Goal: Information Seeking & Learning: Learn about a topic

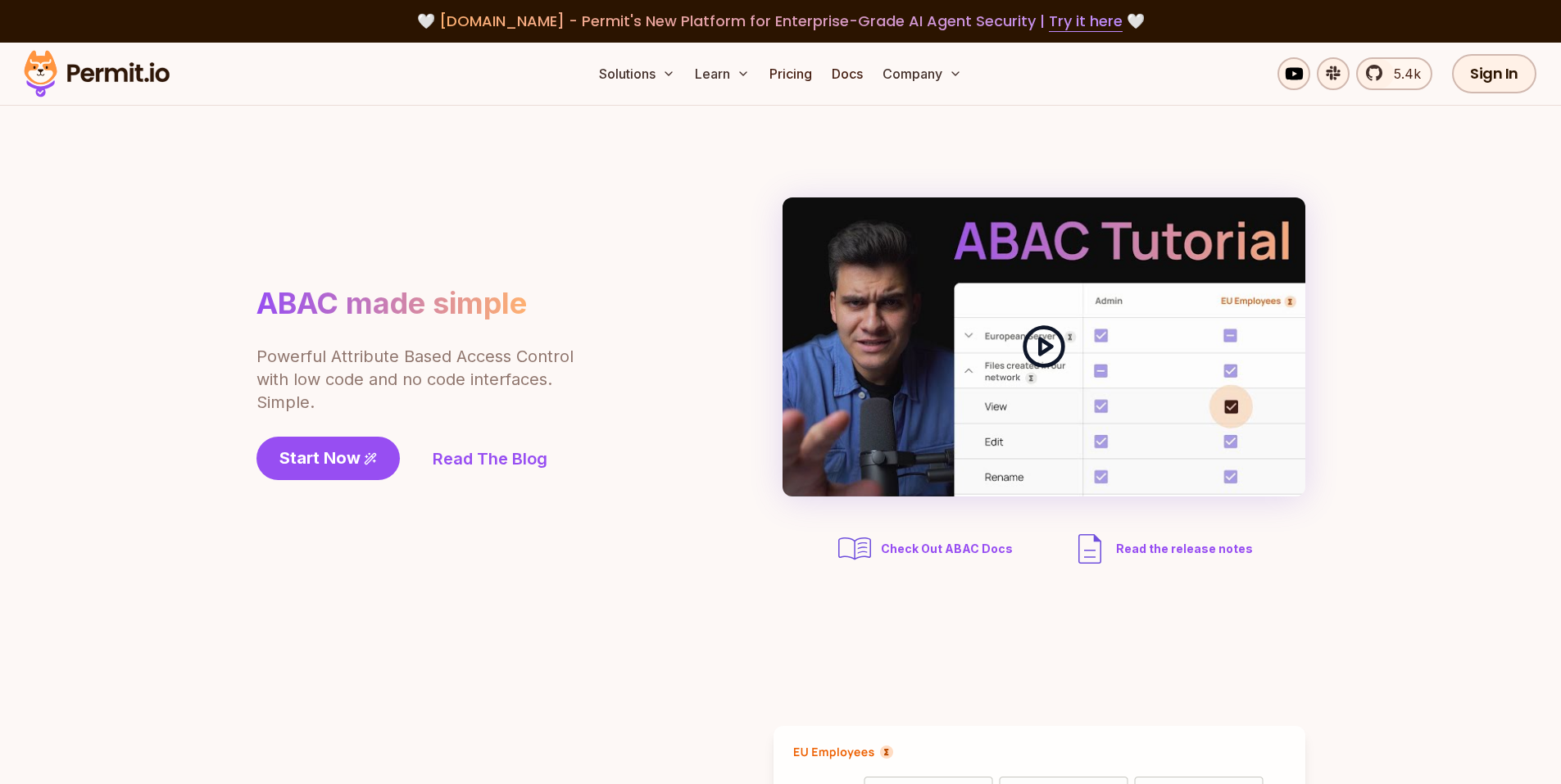
click at [1053, 353] on icon at bounding box center [1043, 346] width 46 height 46
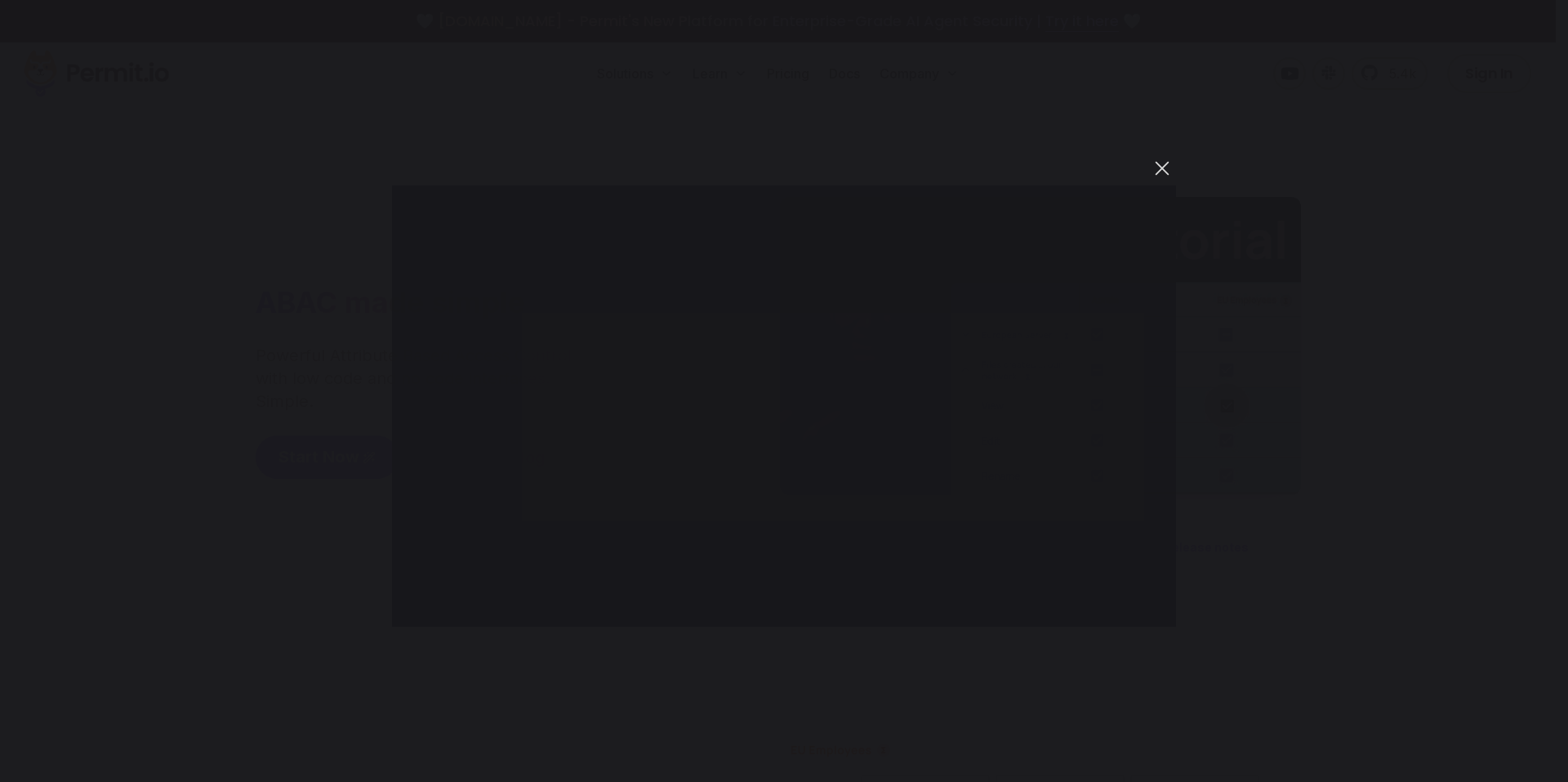
click at [1153, 168] on button "You can close this modal content with the ESC key" at bounding box center [1162, 168] width 28 height 28
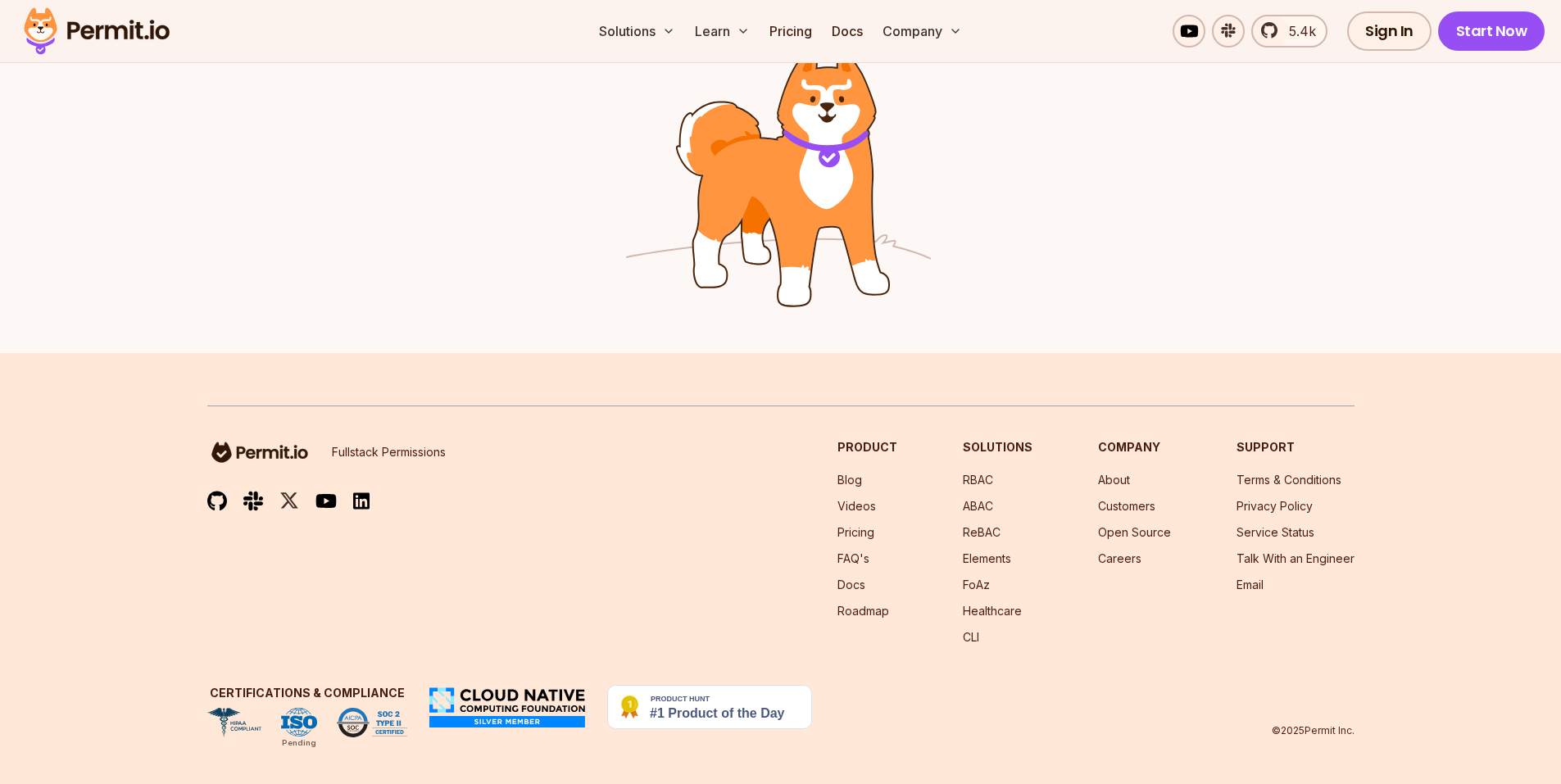
scroll to position [2647, 0]
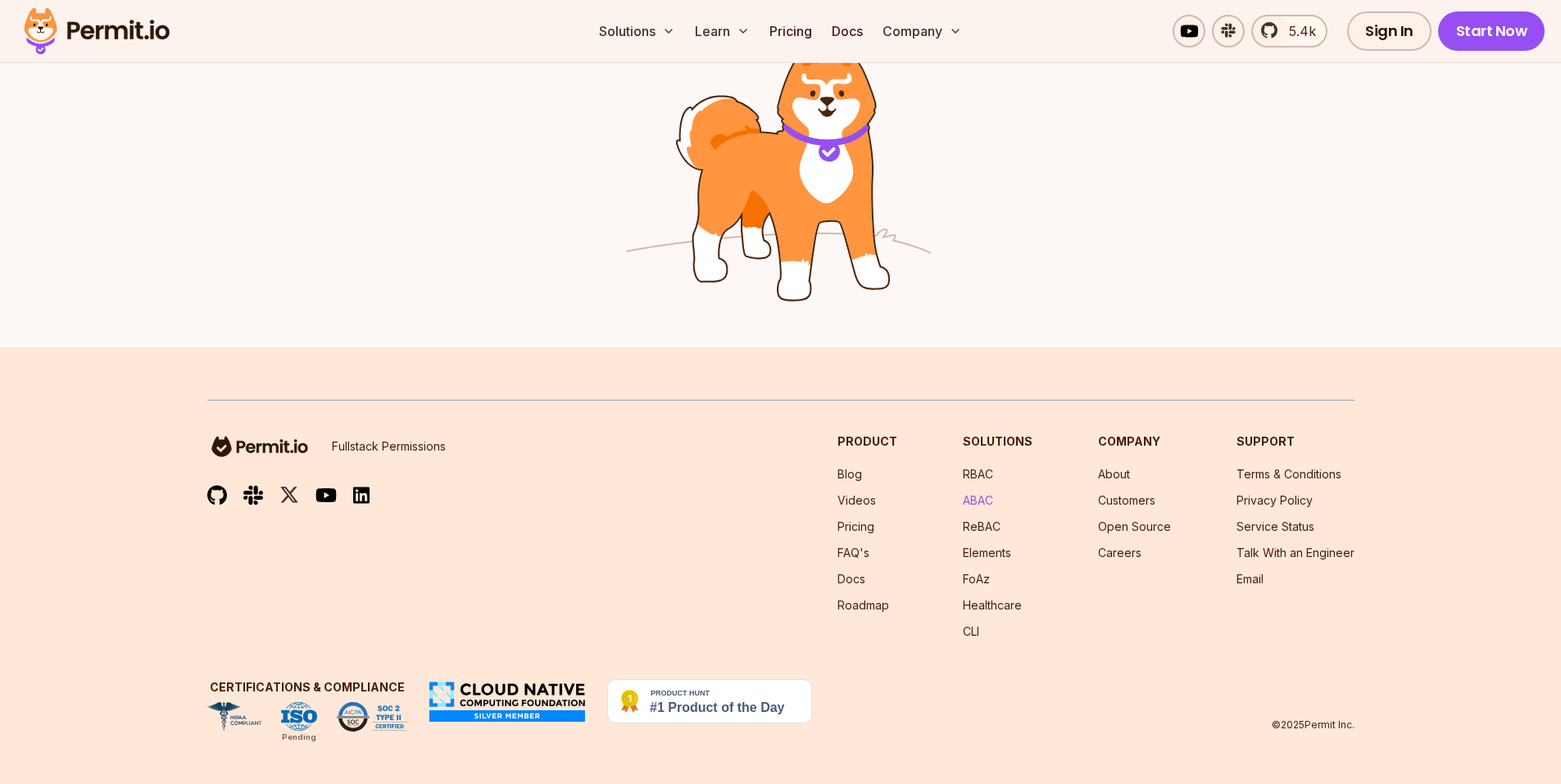
click at [992, 500] on link "ABAC" at bounding box center [977, 500] width 31 height 14
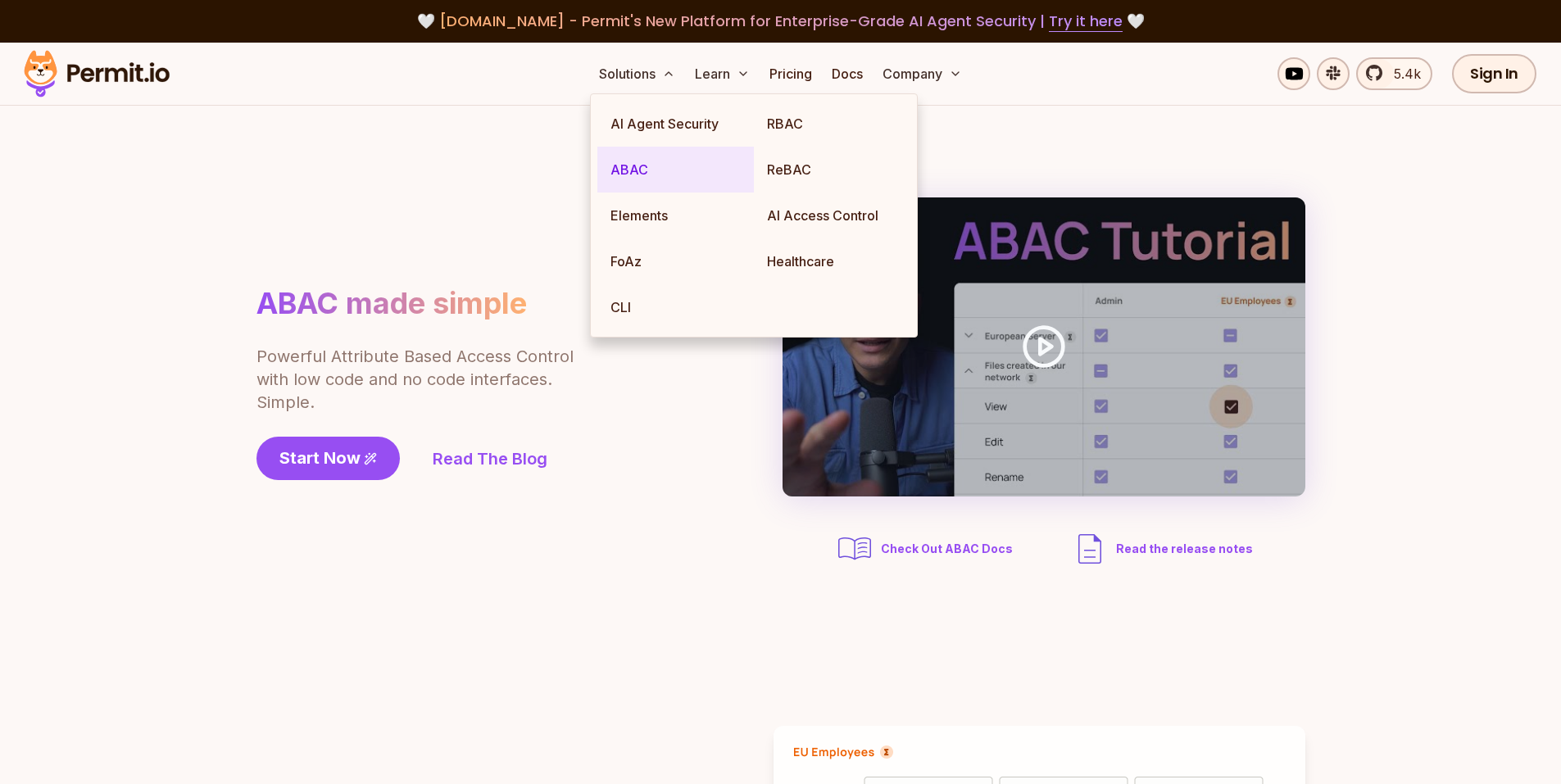
click at [646, 160] on link "ABAC" at bounding box center [676, 169] width 156 height 46
click at [815, 130] on link "RBAC" at bounding box center [832, 124] width 156 height 46
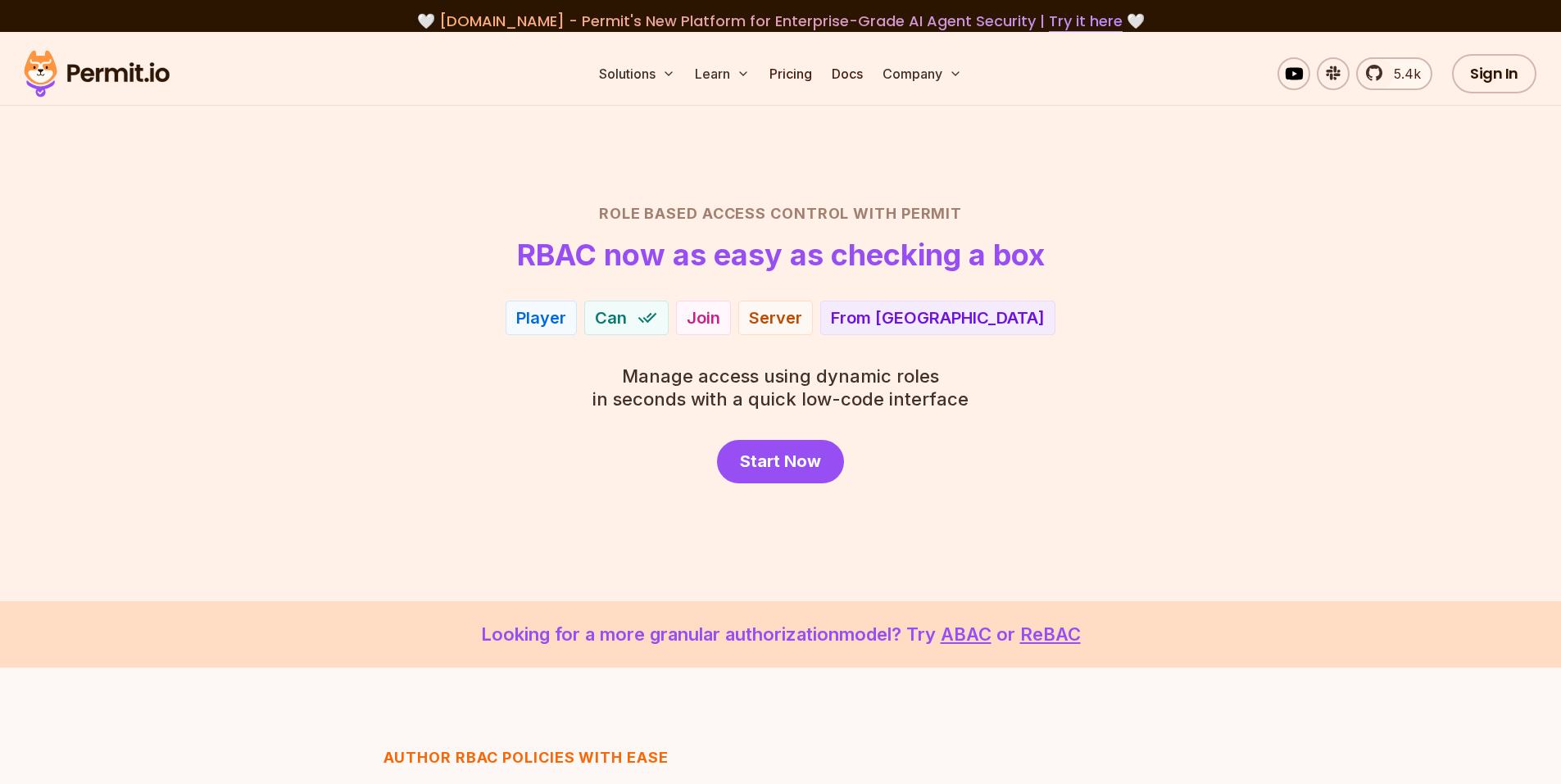
click at [1165, 295] on div "Role Based Access Control with Permit RBAC now as easy as checking a box Player…" at bounding box center [780, 343] width 1147 height 281
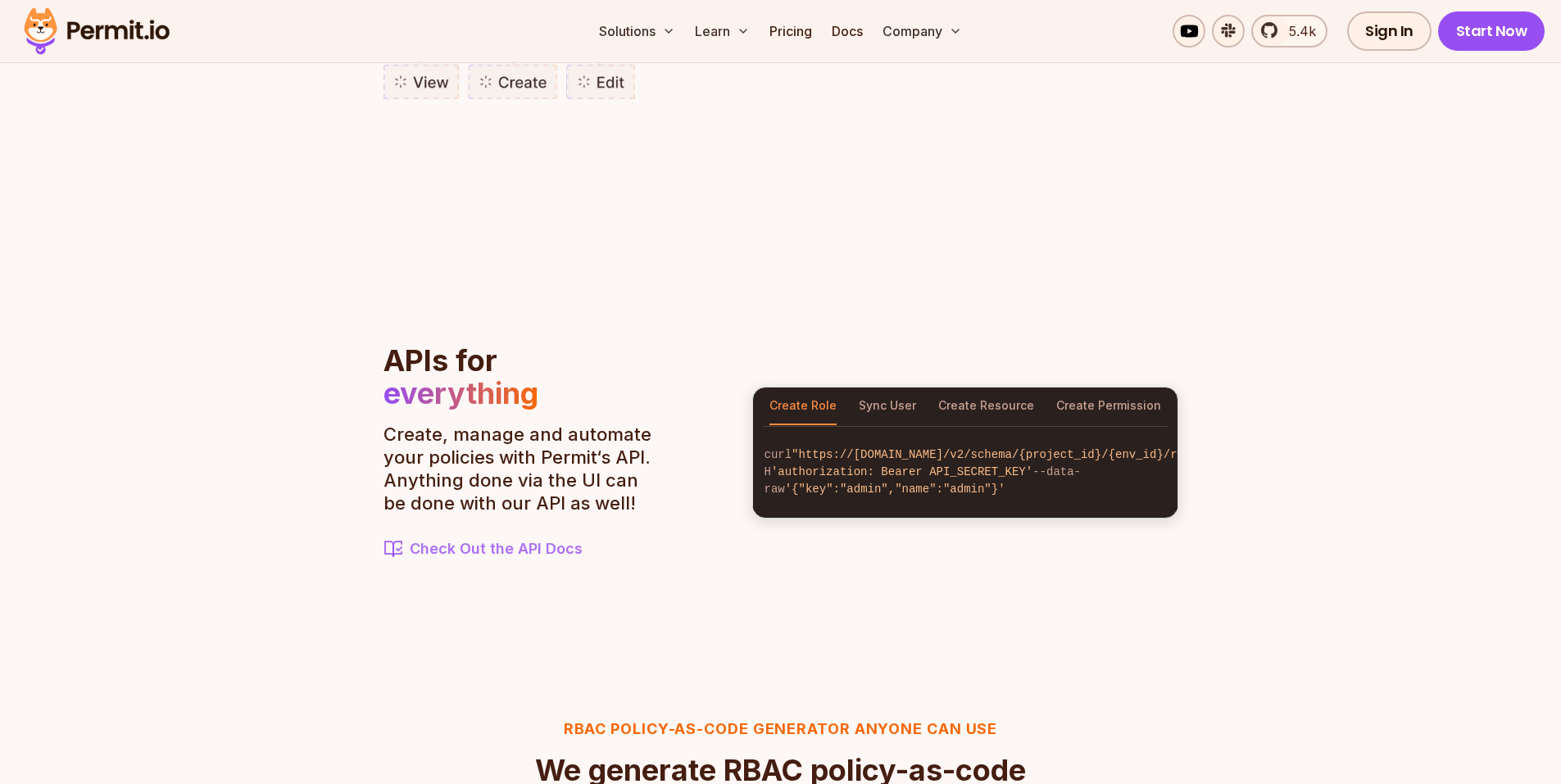
scroll to position [1637, 0]
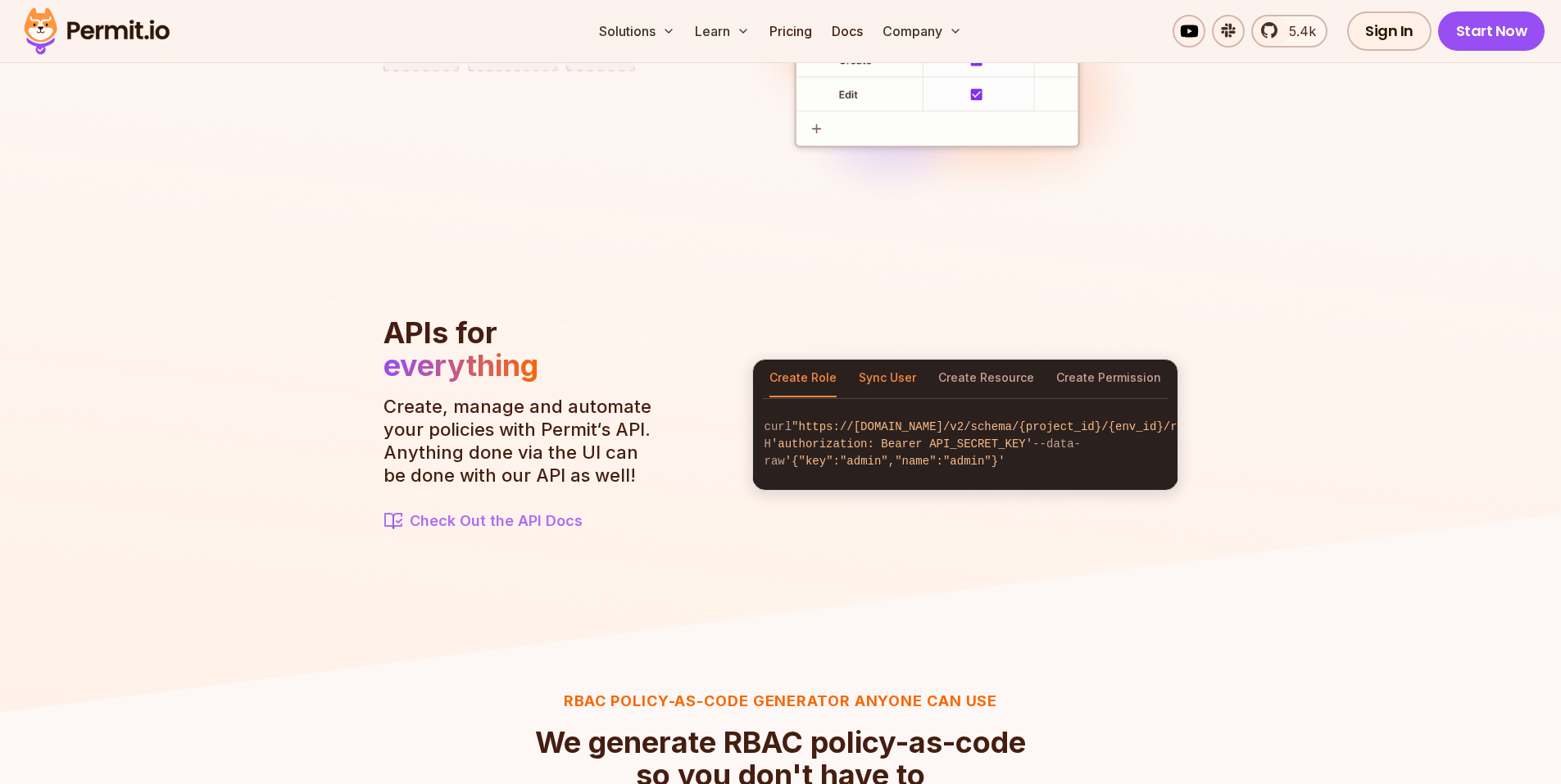
click at [894, 371] on button "Sync User" at bounding box center [886, 378] width 57 height 38
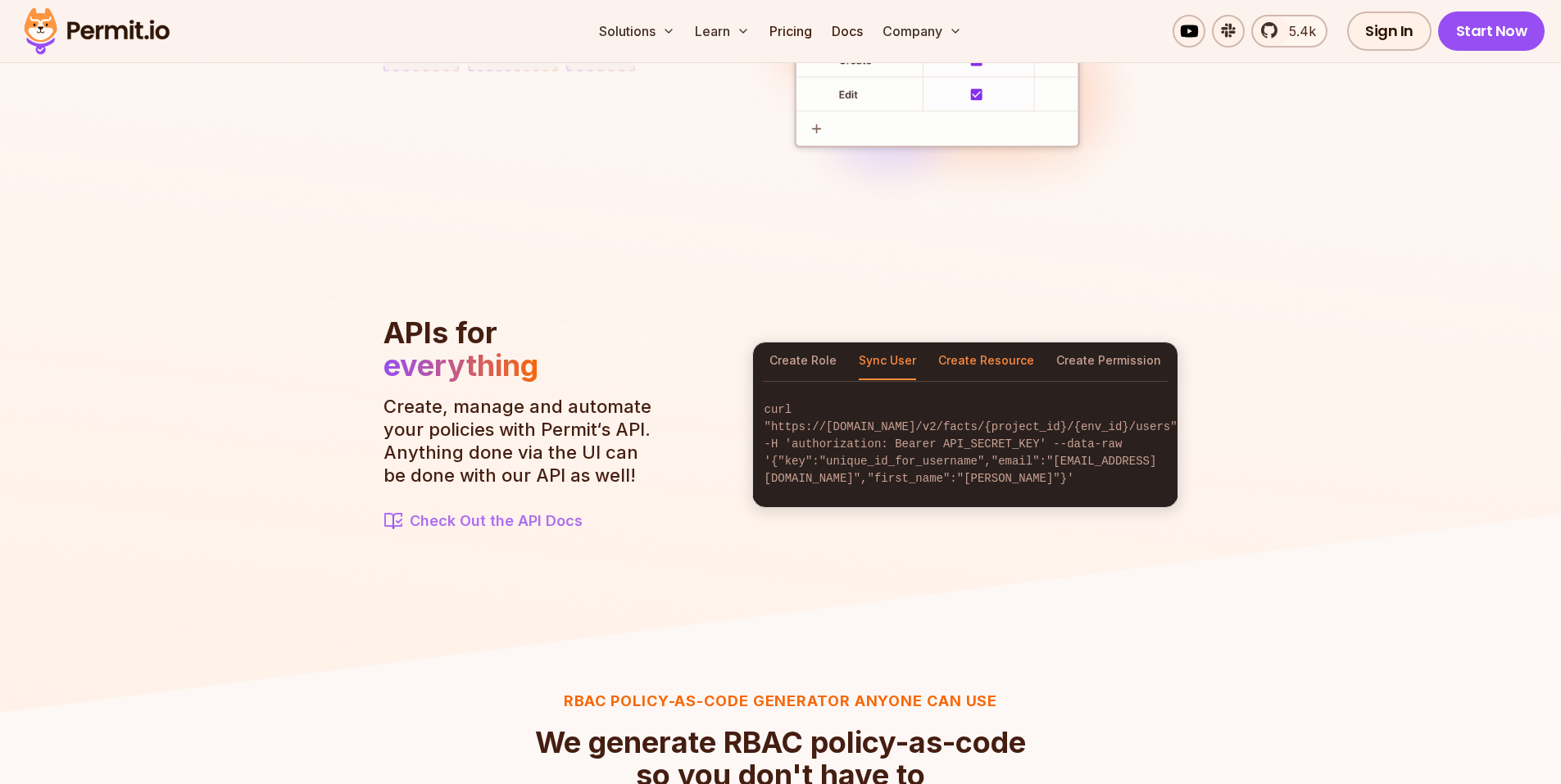
click at [960, 372] on button "Create Resource" at bounding box center [985, 360] width 96 height 38
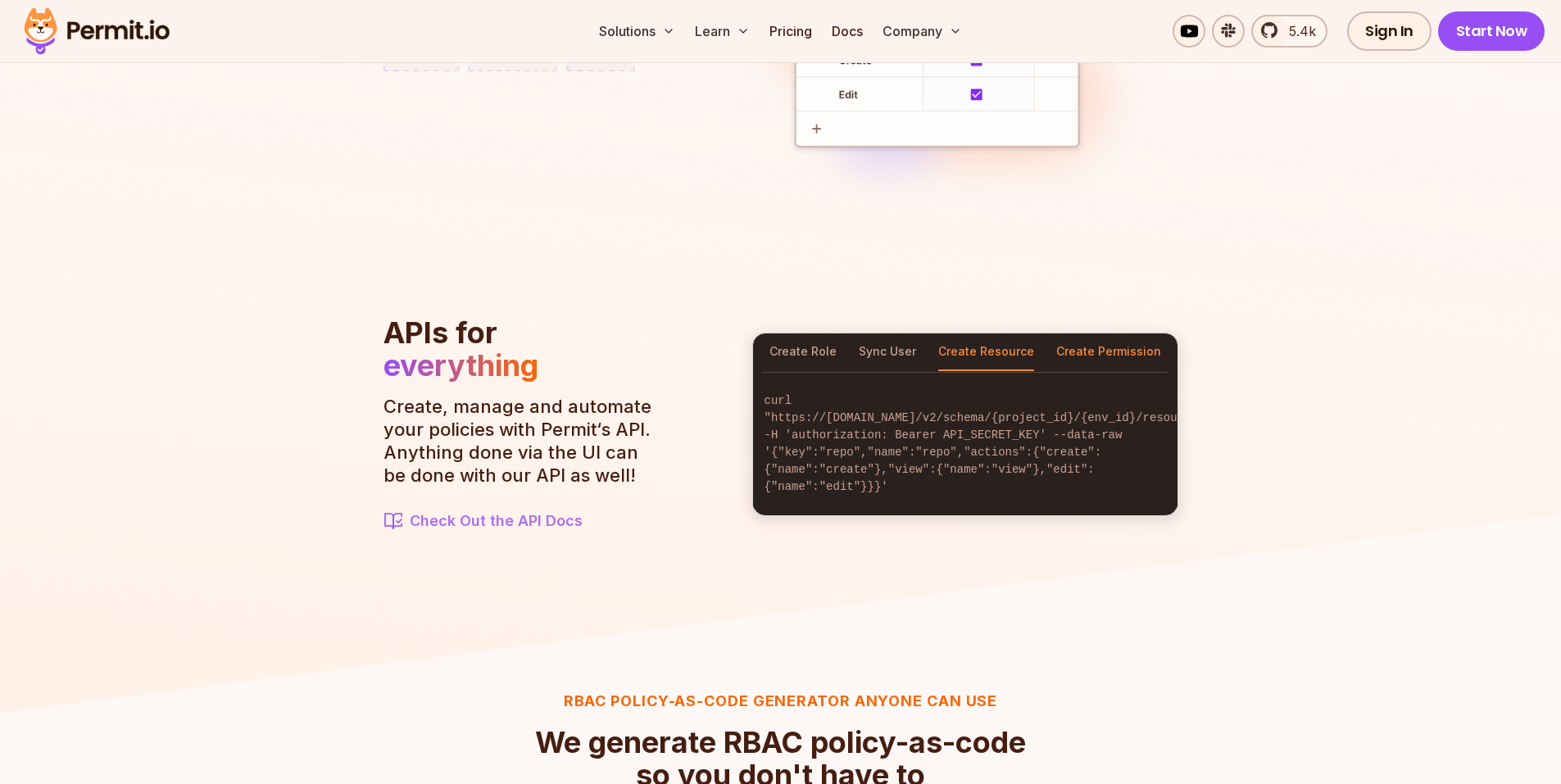
click at [1120, 357] on button "Create Permission" at bounding box center [1109, 352] width 105 height 38
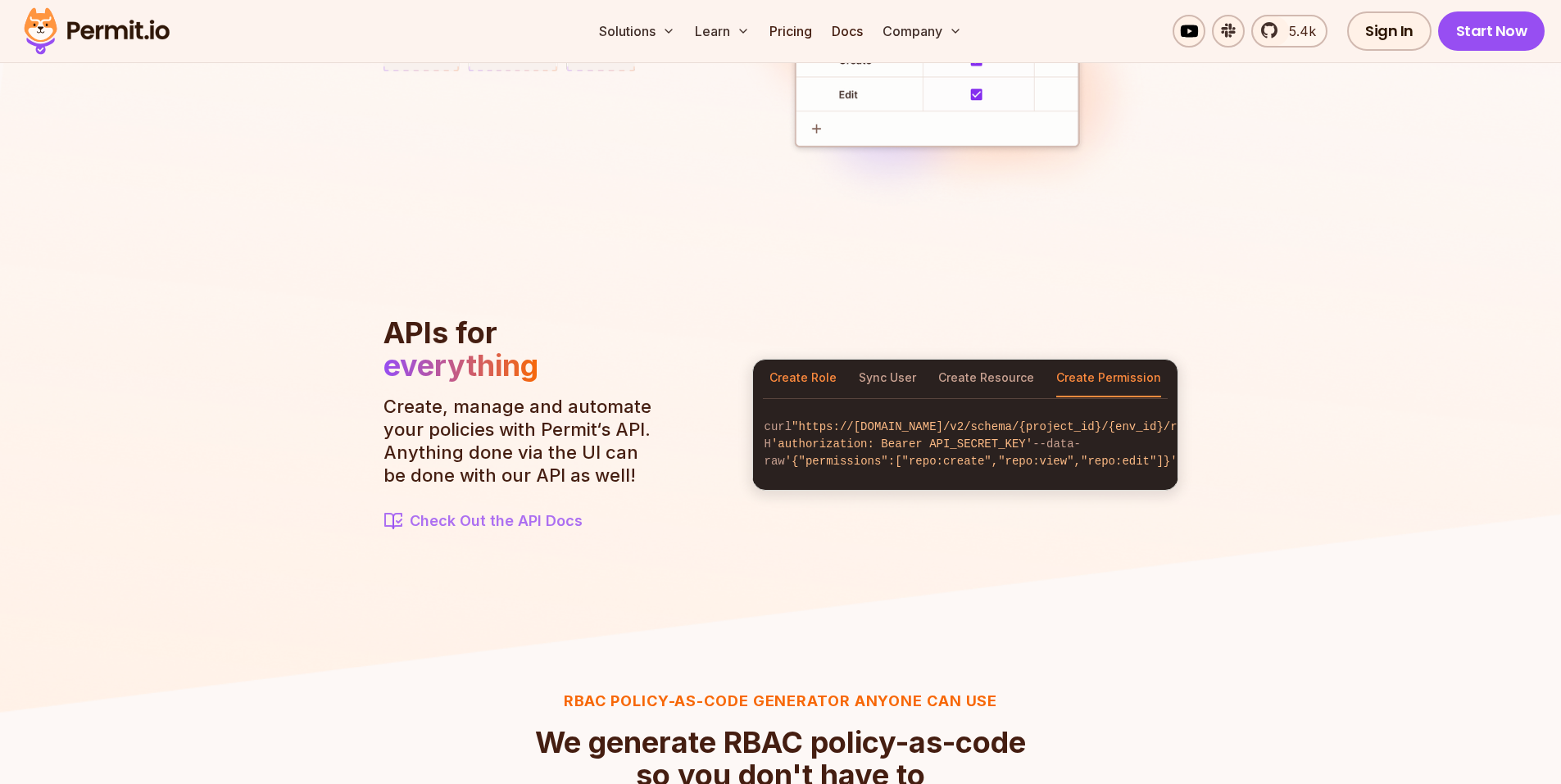
click at [786, 362] on button "Create Role" at bounding box center [803, 378] width 68 height 38
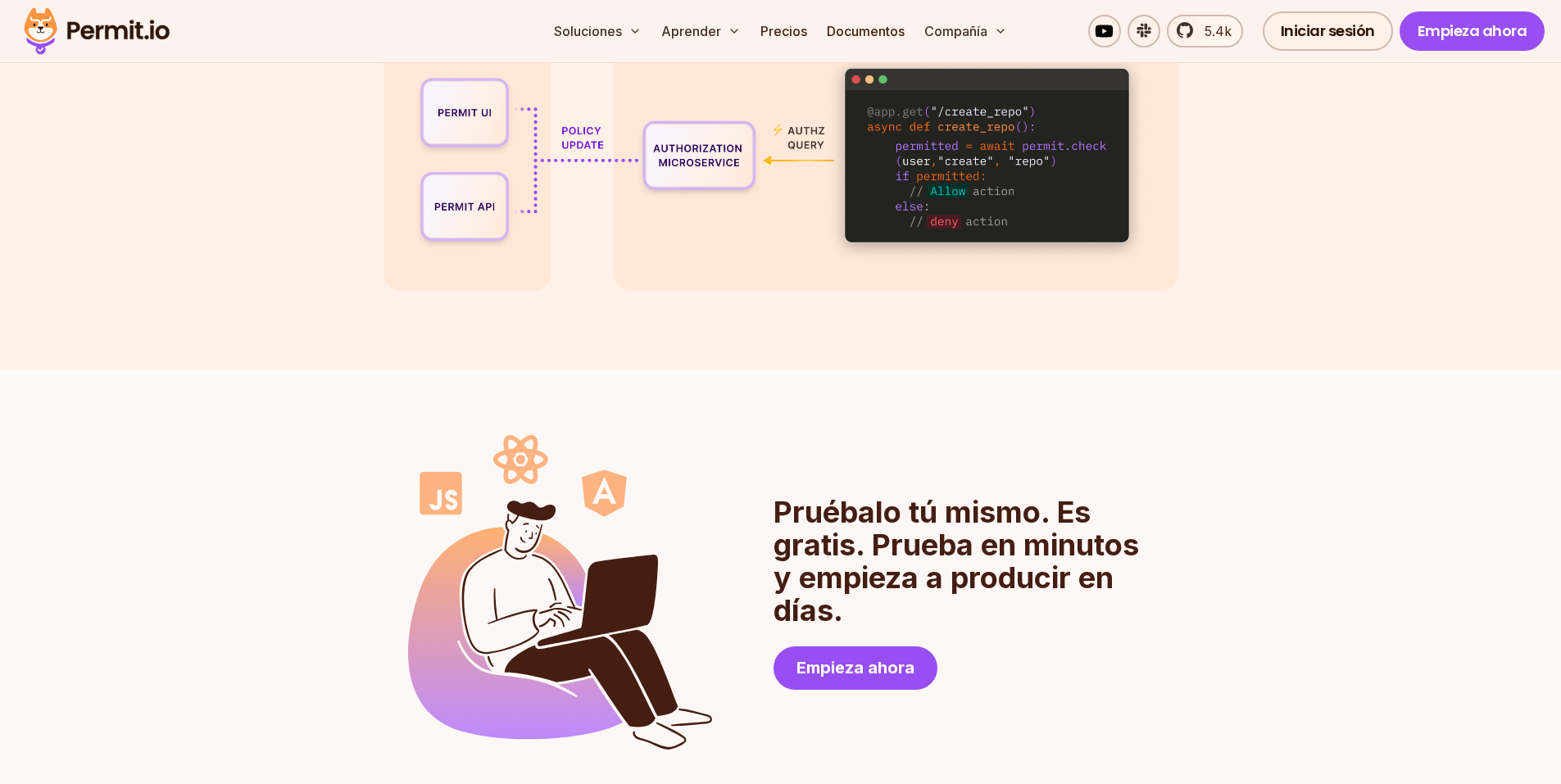
scroll to position [4080, 0]
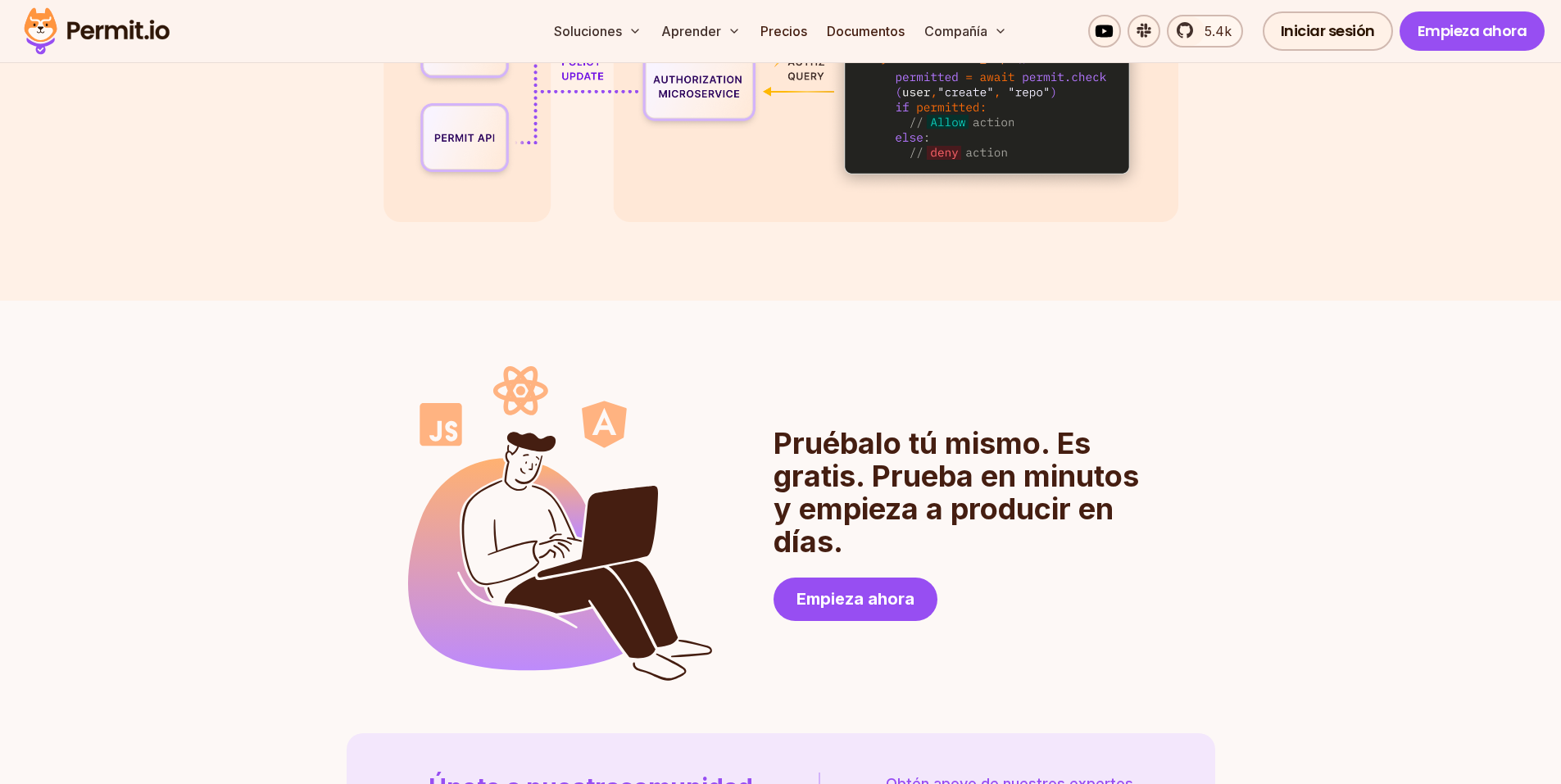
click at [971, 321] on div "Pruébalo tú mismo. Es gratis. Prueba en minutos y empieza a producir en días. E…" at bounding box center [780, 684] width 1561 height 766
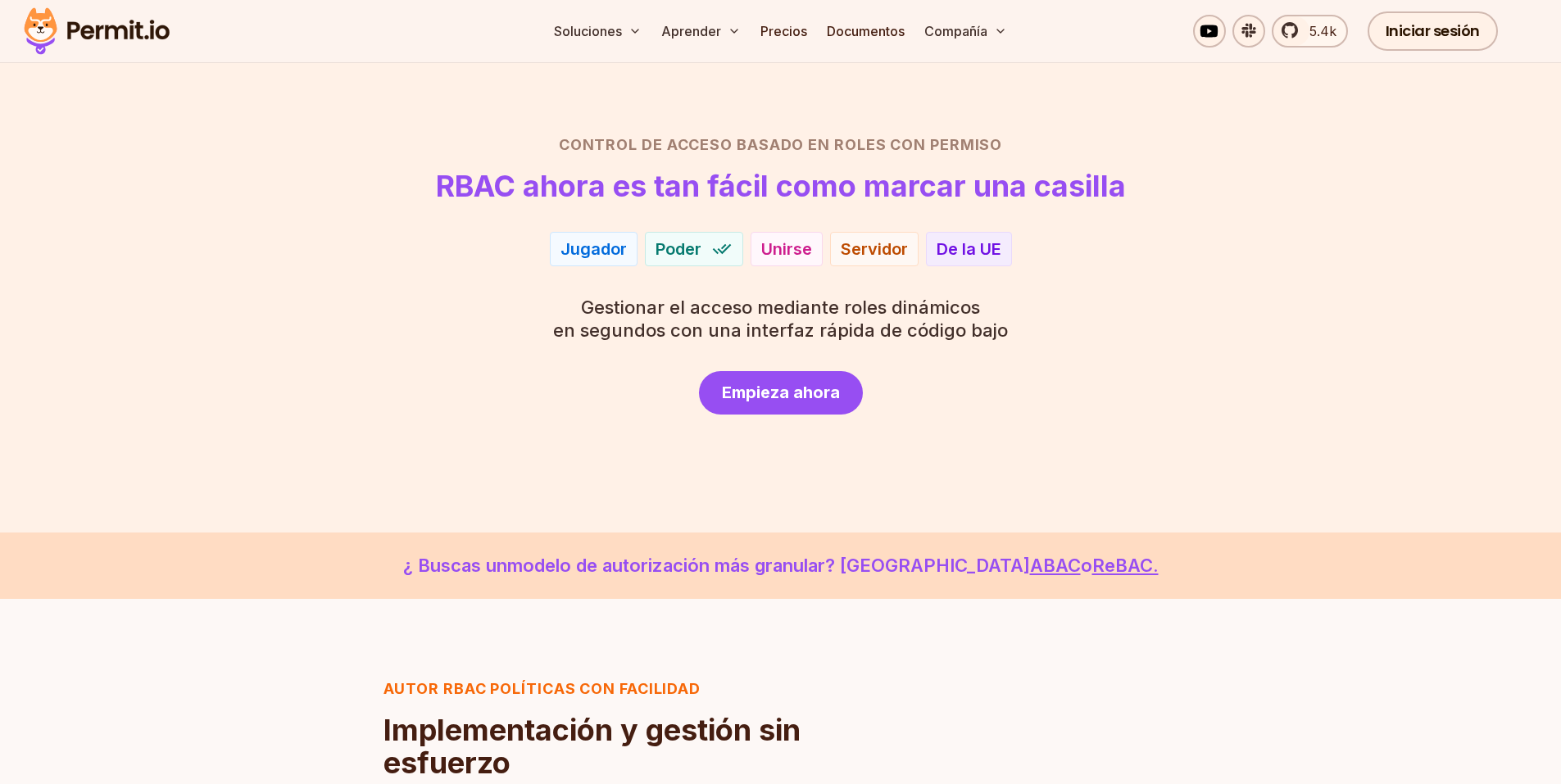
scroll to position [0, 0]
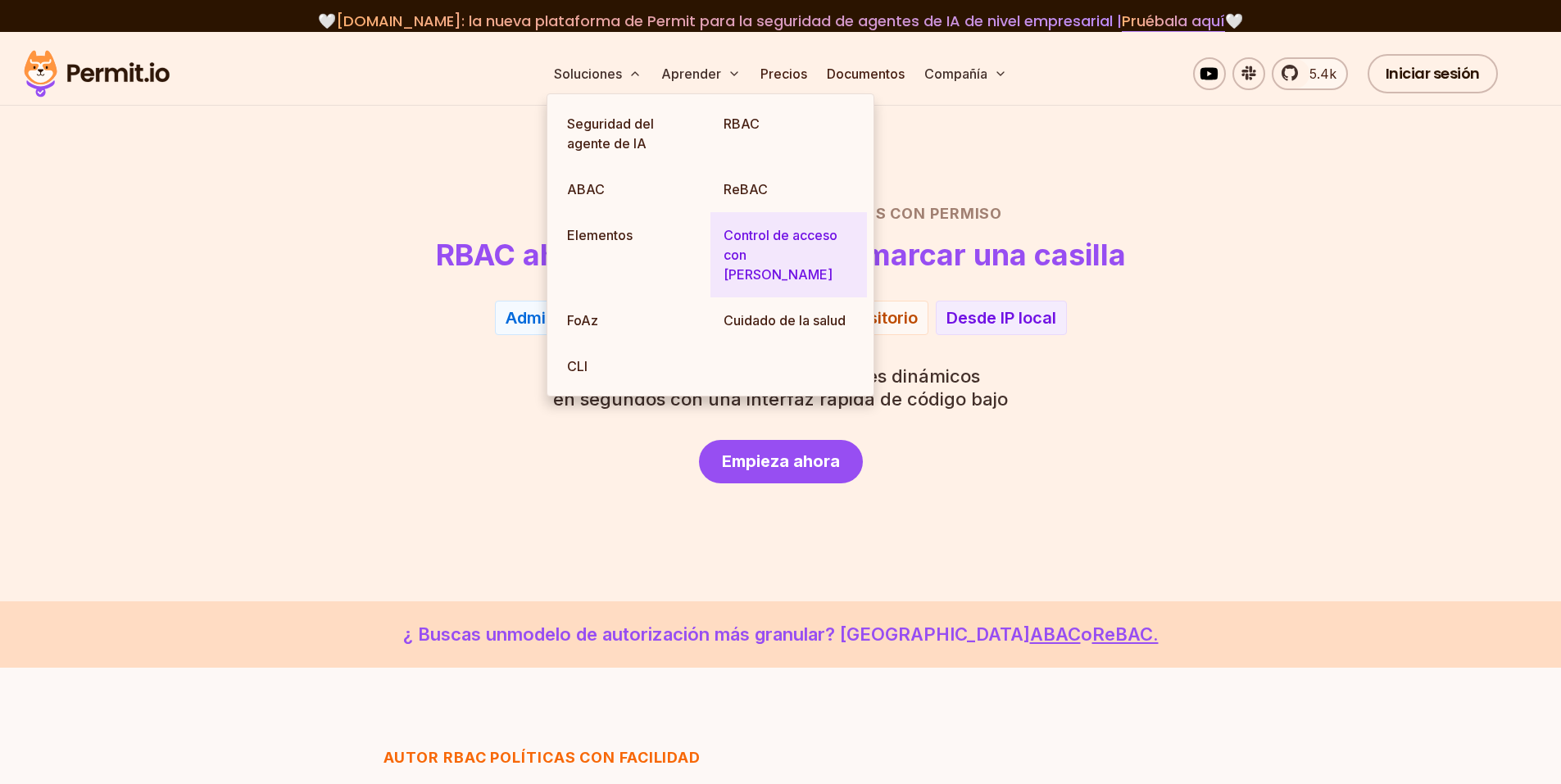
drag, startPoint x: 759, startPoint y: 187, endPoint x: 754, endPoint y: 248, distance: 61.2
click at [759, 187] on font "ReBAC" at bounding box center [745, 189] width 44 height 17
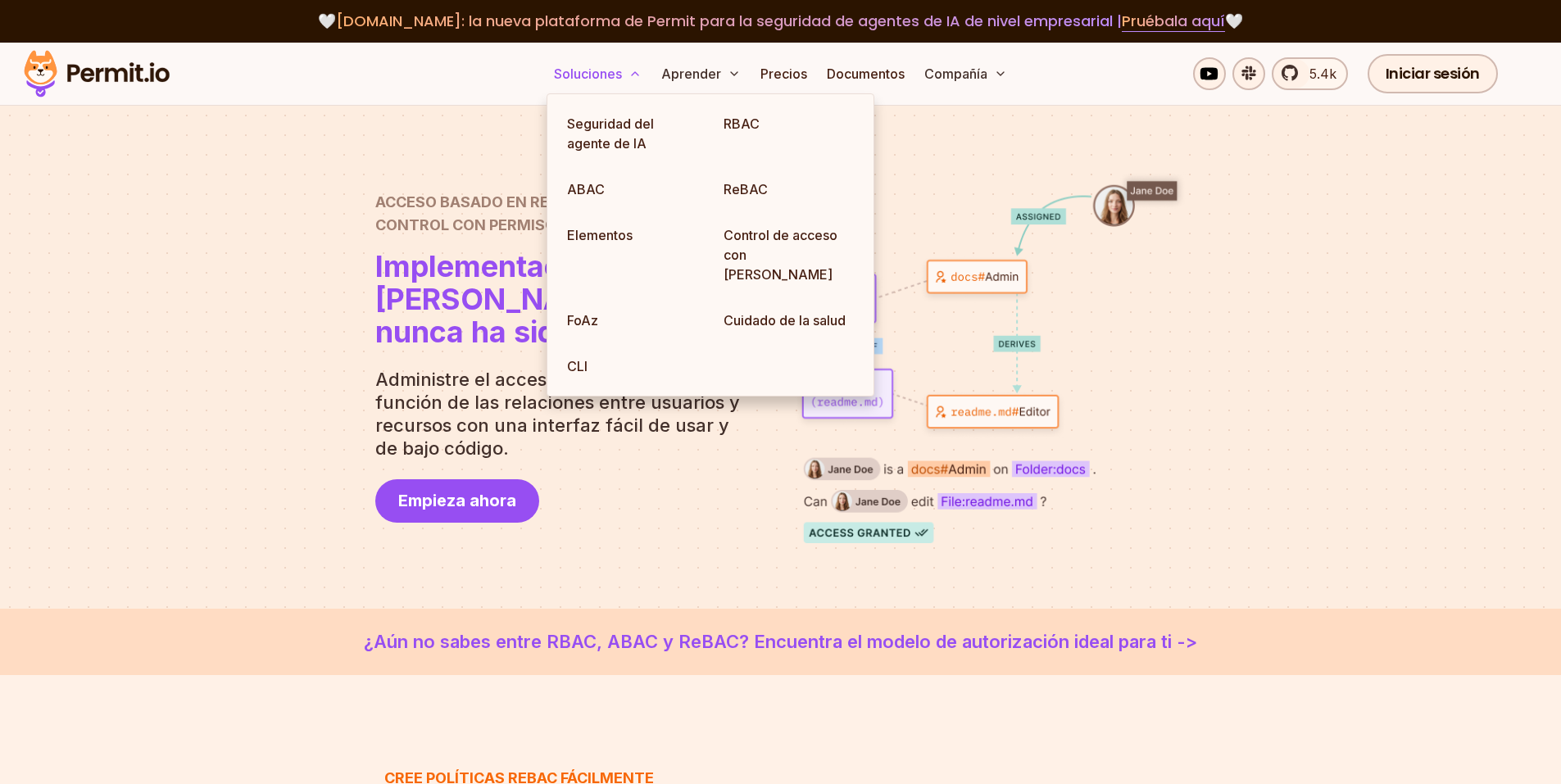
click at [605, 68] on font "Soluciones" at bounding box center [587, 74] width 68 height 17
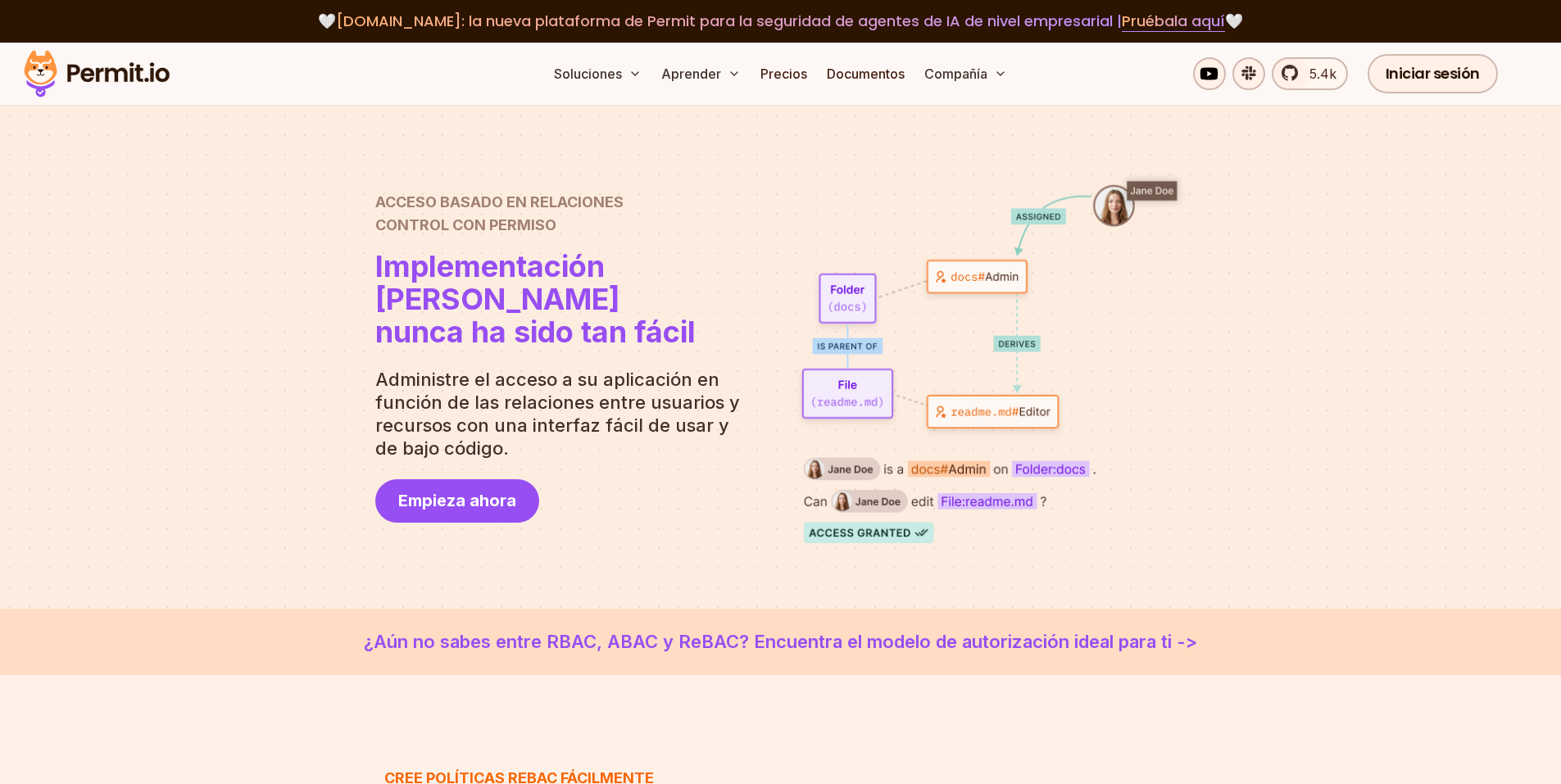
click at [1366, 344] on div at bounding box center [780, 356] width 1561 height 502
click at [848, 81] on font "Documentos" at bounding box center [865, 74] width 78 height 17
